Goal: Navigation & Orientation: Find specific page/section

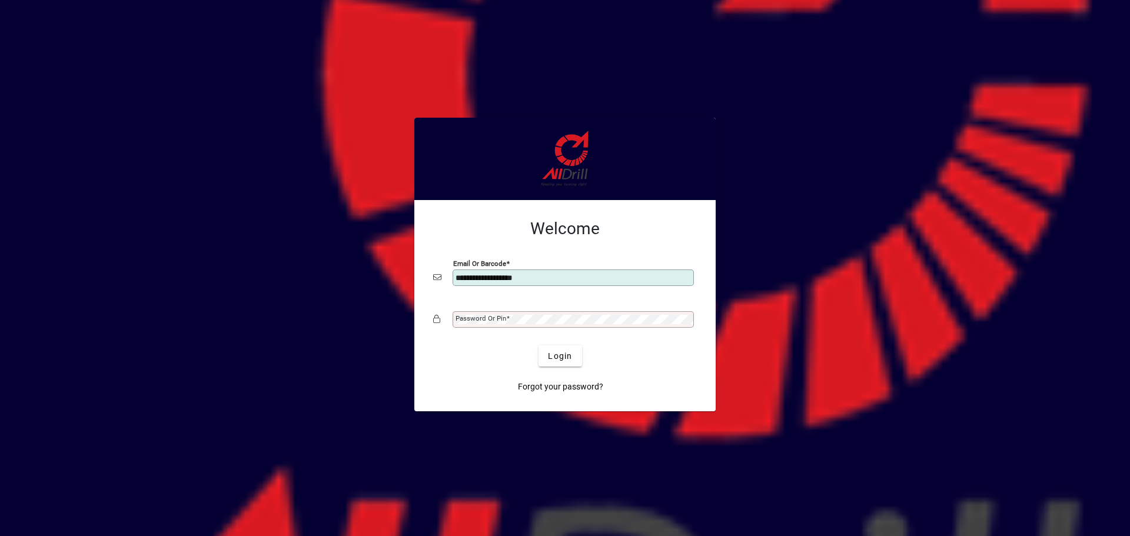
type input "**********"
click at [539, 346] on button "Login" at bounding box center [560, 356] width 43 height 21
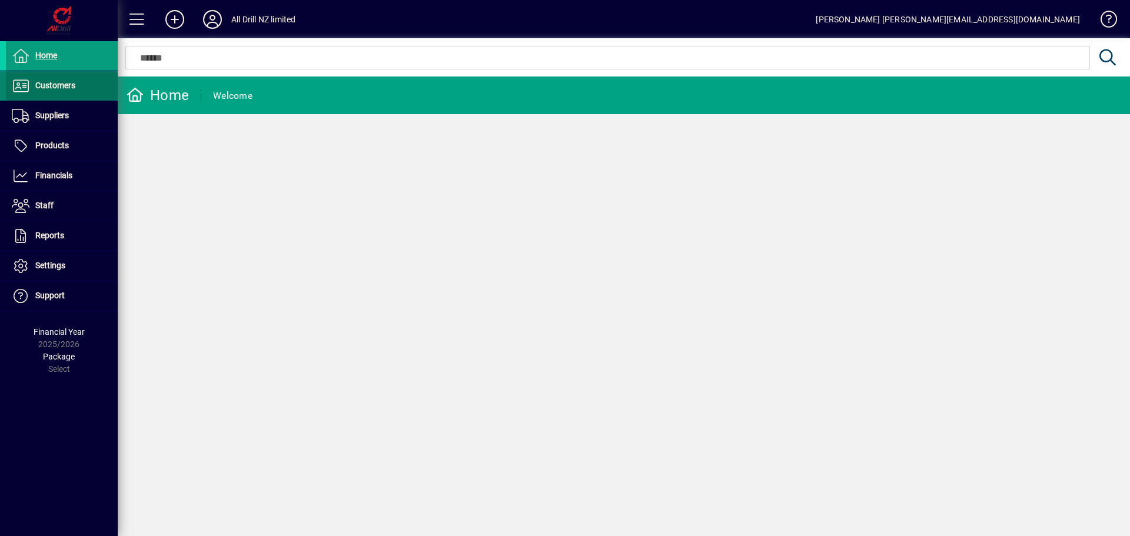
click at [51, 88] on span "Customers" at bounding box center [55, 85] width 40 height 9
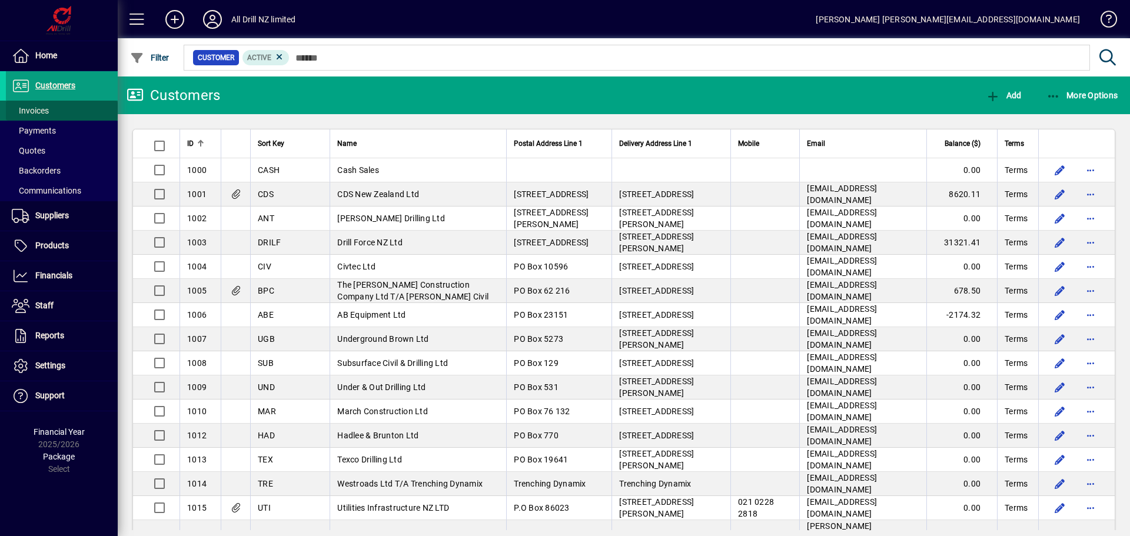
click at [38, 112] on span "Invoices" at bounding box center [30, 110] width 37 height 9
